Goal: Information Seeking & Learning: Learn about a topic

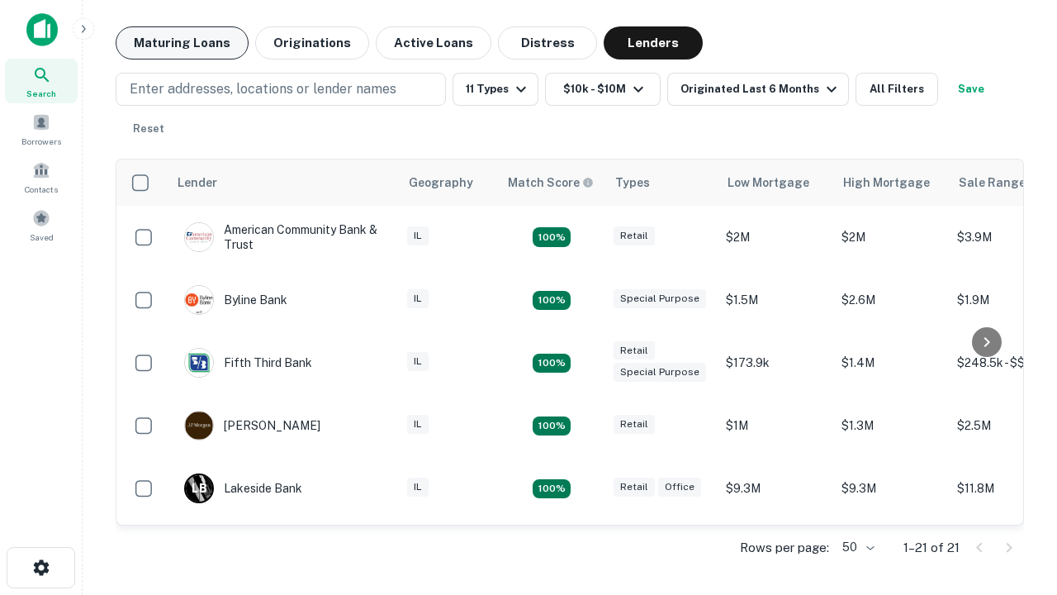
click at [182, 43] on button "Maturing Loans" at bounding box center [182, 42] width 133 height 33
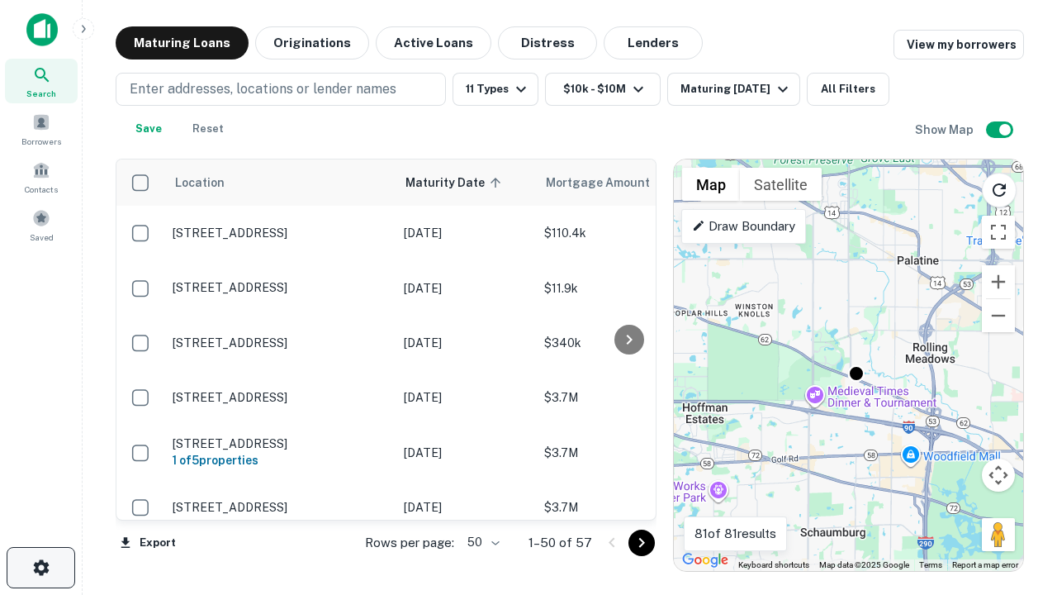
click at [40, 567] on icon "button" at bounding box center [41, 568] width 20 height 20
